Goal: Transaction & Acquisition: Purchase product/service

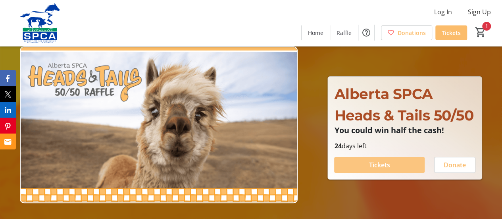
click at [375, 163] on span "Tickets" at bounding box center [379, 165] width 21 height 10
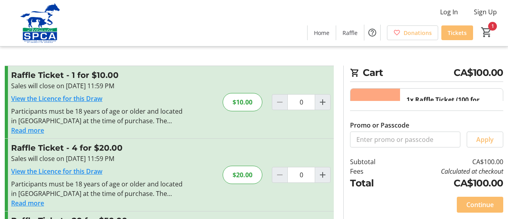
type input "1"
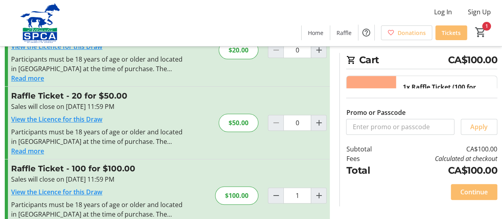
scroll to position [146, 0]
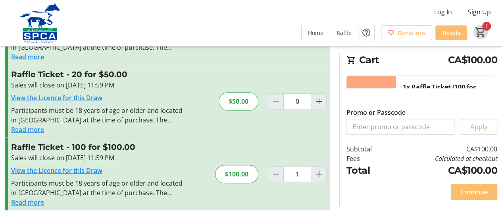
click at [486, 31] on mat-icon "1" at bounding box center [480, 32] width 12 height 12
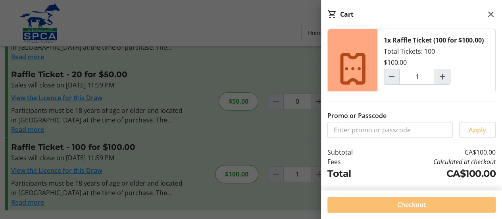
click at [422, 207] on span "Checkout" at bounding box center [411, 205] width 29 height 10
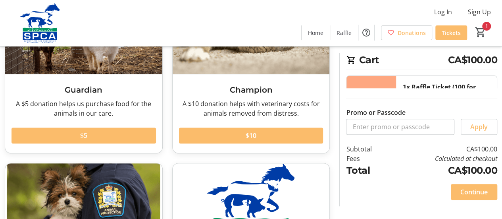
scroll to position [105, 0]
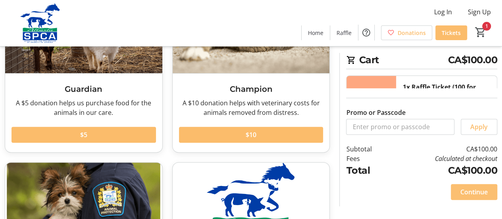
click at [478, 189] on span "Continue" at bounding box center [473, 192] width 27 height 10
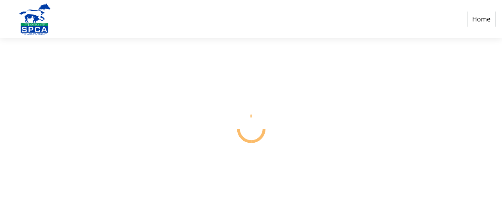
select select "CA"
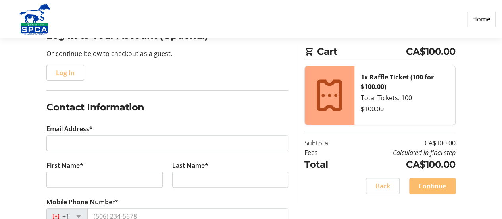
scroll to position [76, 0]
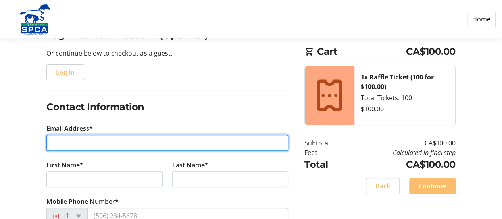
click at [110, 142] on input "Email Address*" at bounding box center [167, 142] width 242 height 16
type input "[EMAIL_ADDRESS][DOMAIN_NAME]"
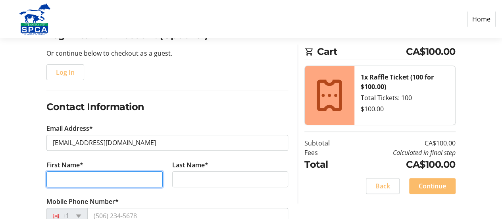
type input "[PERSON_NAME]"
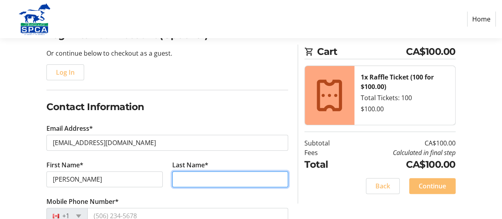
type input "McGillis"
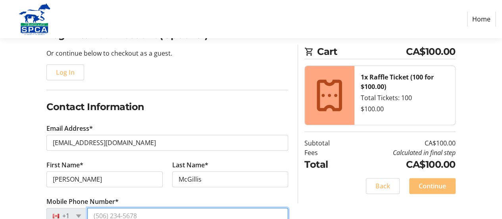
type input "[PHONE_NUMBER]"
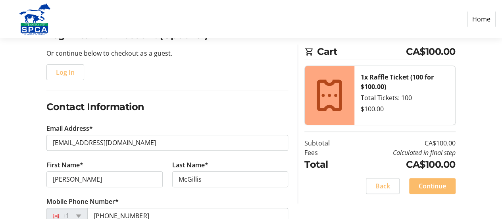
type input "[STREET_ADDRESS]"
type input "[GEOGRAPHIC_DATA]"
select select "AB"
type input "T6M 0C4"
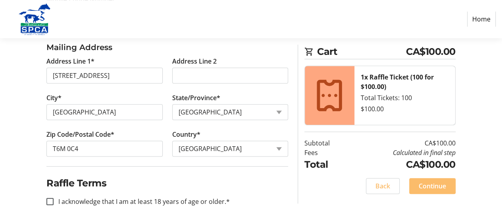
scroll to position [282, 0]
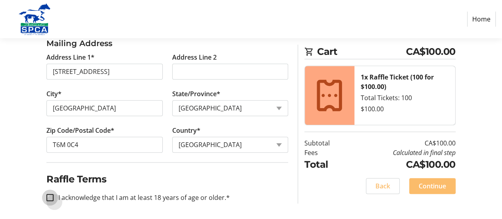
click at [48, 194] on input "I acknowledge that I am at least 18 years of age or older.*" at bounding box center [49, 197] width 7 height 7
checkbox input "true"
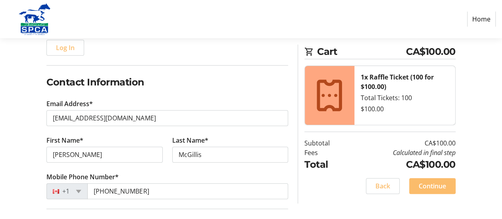
scroll to position [101, 0]
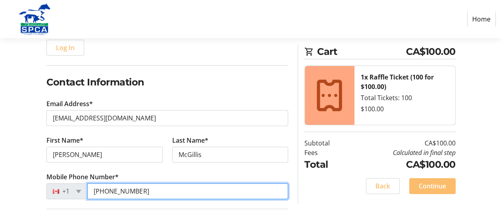
click at [141, 190] on input "[PHONE_NUMBER]" at bounding box center [187, 191] width 201 height 16
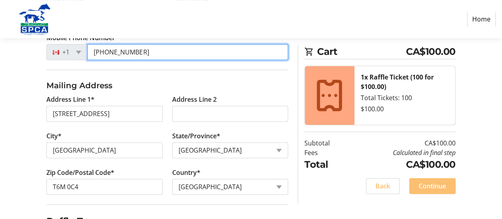
scroll to position [282, 0]
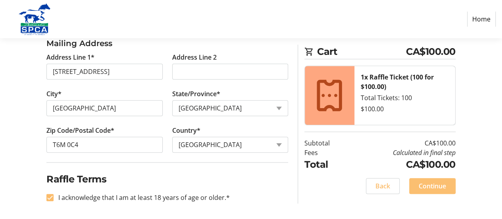
type input "[PHONE_NUMBER]"
click at [432, 188] on span "Continue" at bounding box center [432, 186] width 27 height 10
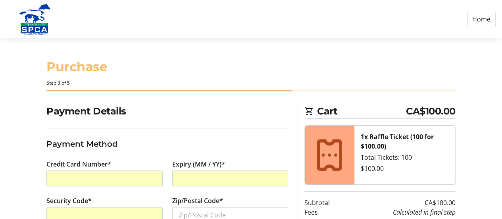
scroll to position [58, 0]
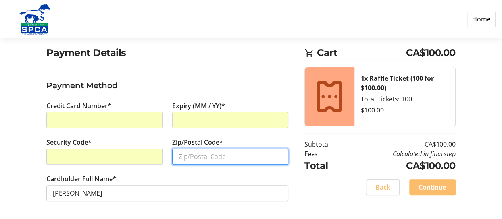
click at [192, 161] on input "Zip/Postal Code*" at bounding box center [230, 156] width 116 height 16
type input "T6M 0C4"
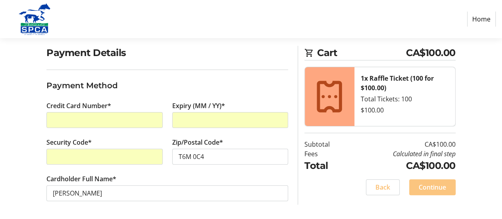
click at [436, 188] on span "Continue" at bounding box center [432, 187] width 27 height 10
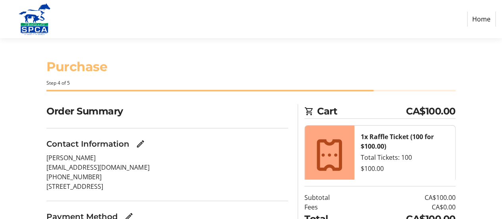
scroll to position [60, 0]
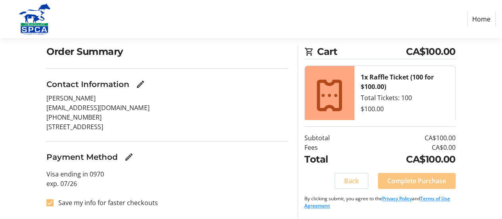
click at [429, 181] on span "Complete Purchase" at bounding box center [416, 181] width 59 height 10
